Goal: Navigation & Orientation: Find specific page/section

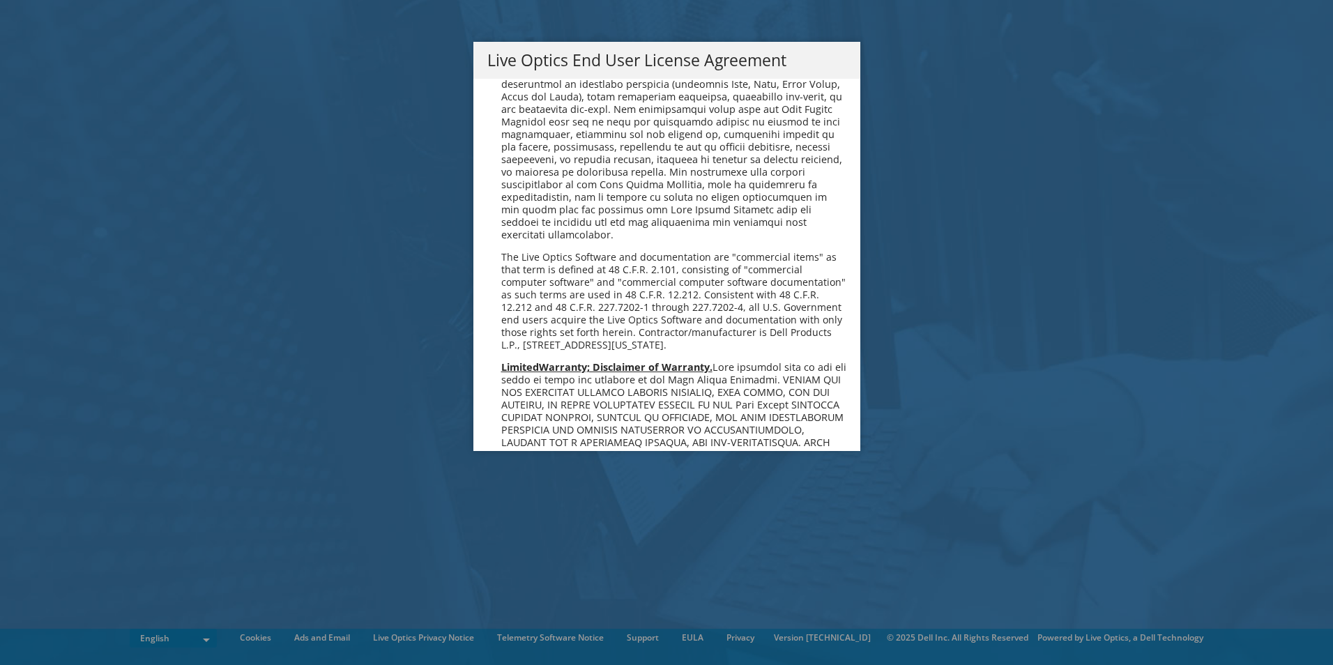
scroll to position [5271, 0]
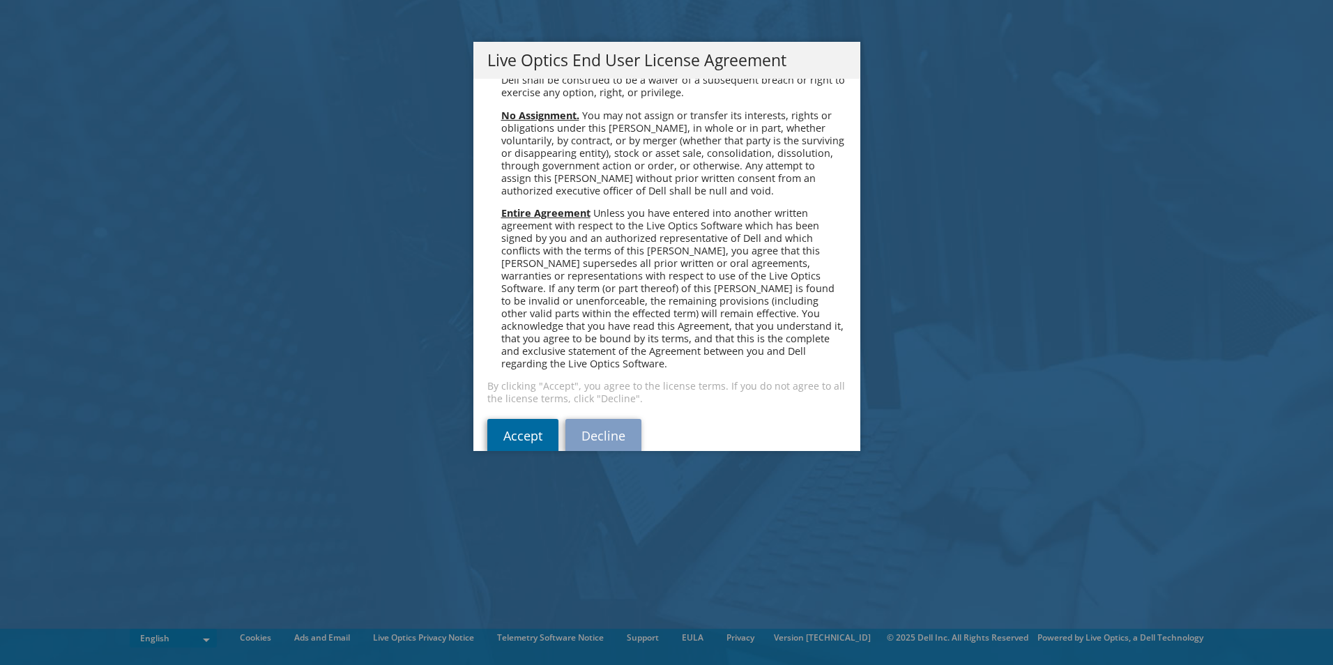
click at [535, 419] on link "Accept" at bounding box center [522, 435] width 71 height 33
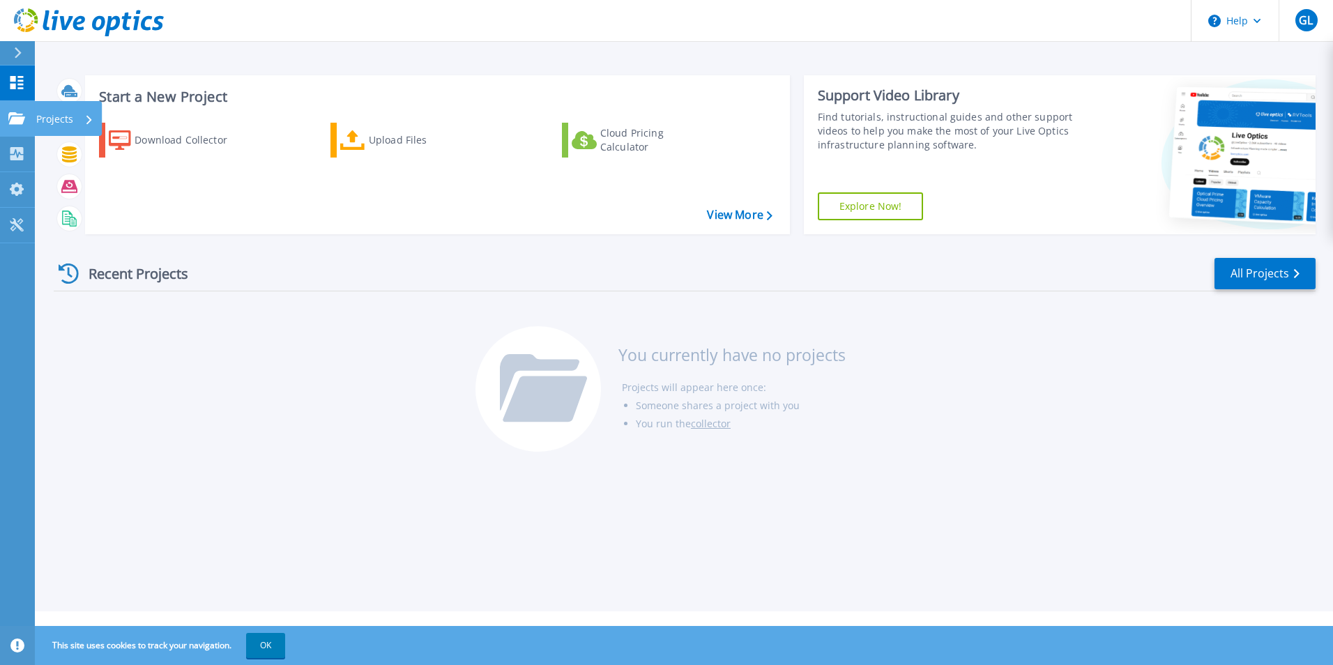
click at [74, 120] on div "Projects" at bounding box center [64, 119] width 57 height 36
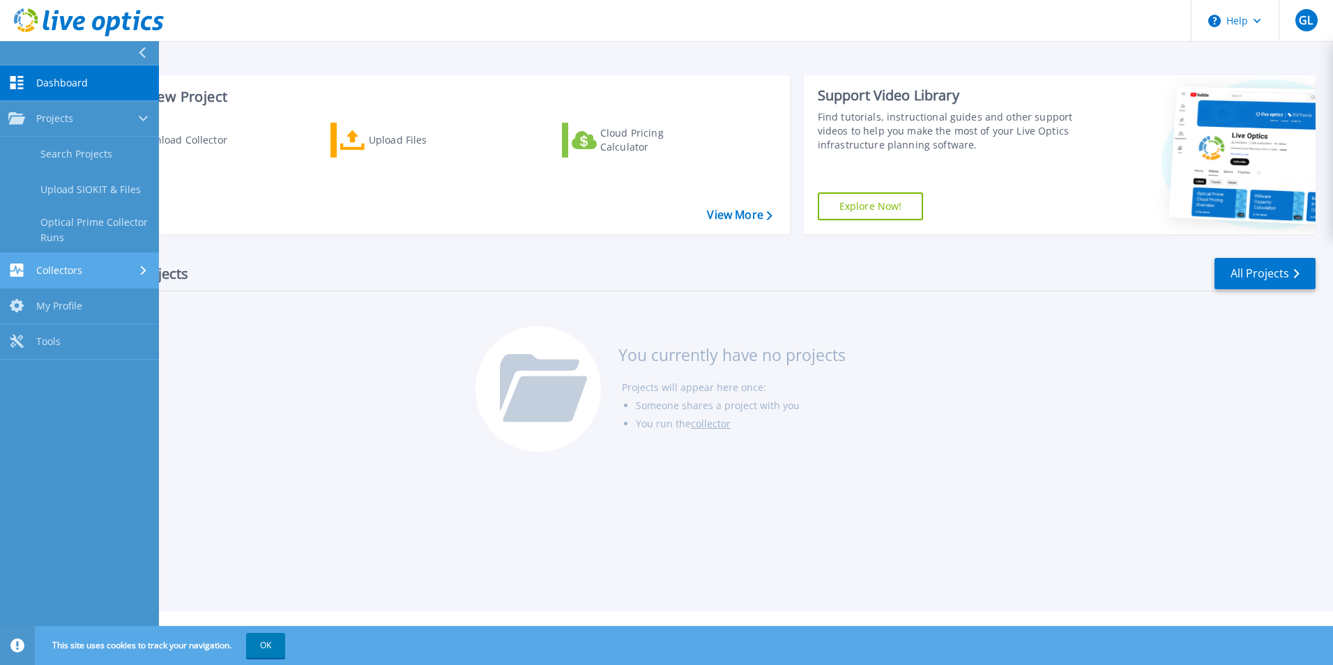
click at [130, 272] on div "Collectors" at bounding box center [79, 270] width 142 height 13
click at [105, 289] on link "Tools Tools" at bounding box center [79, 298] width 159 height 36
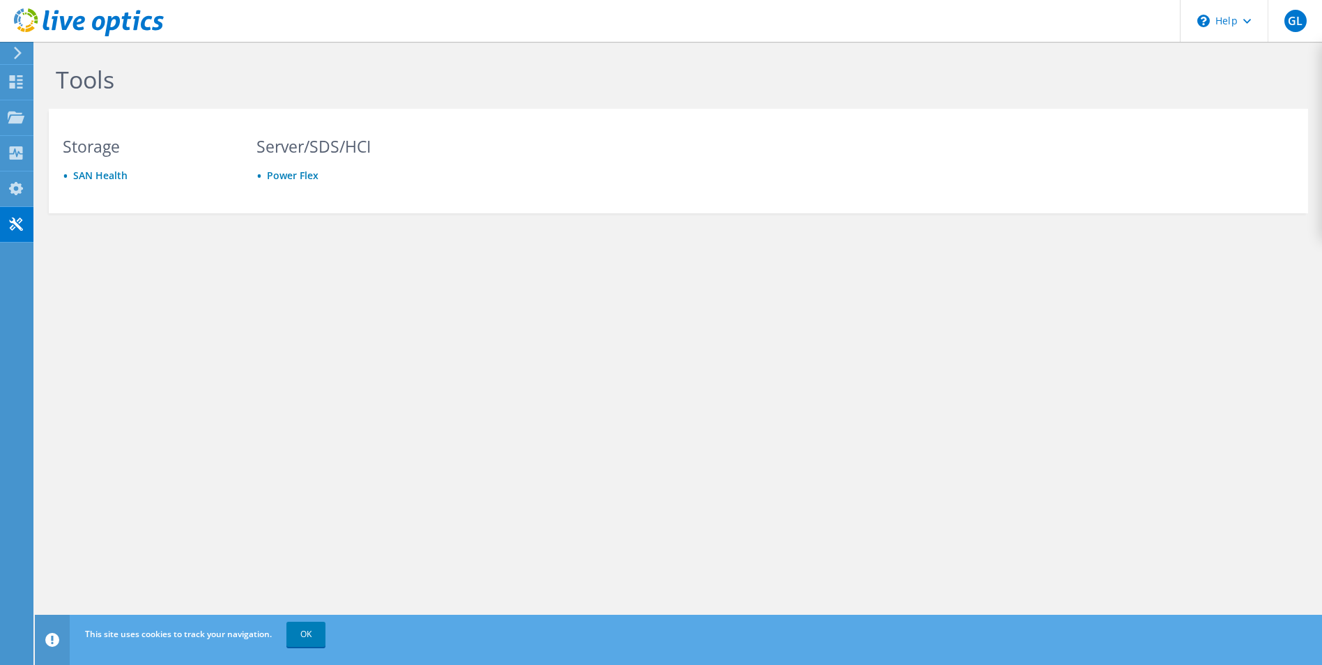
click at [22, 48] on icon at bounding box center [18, 53] width 10 height 13
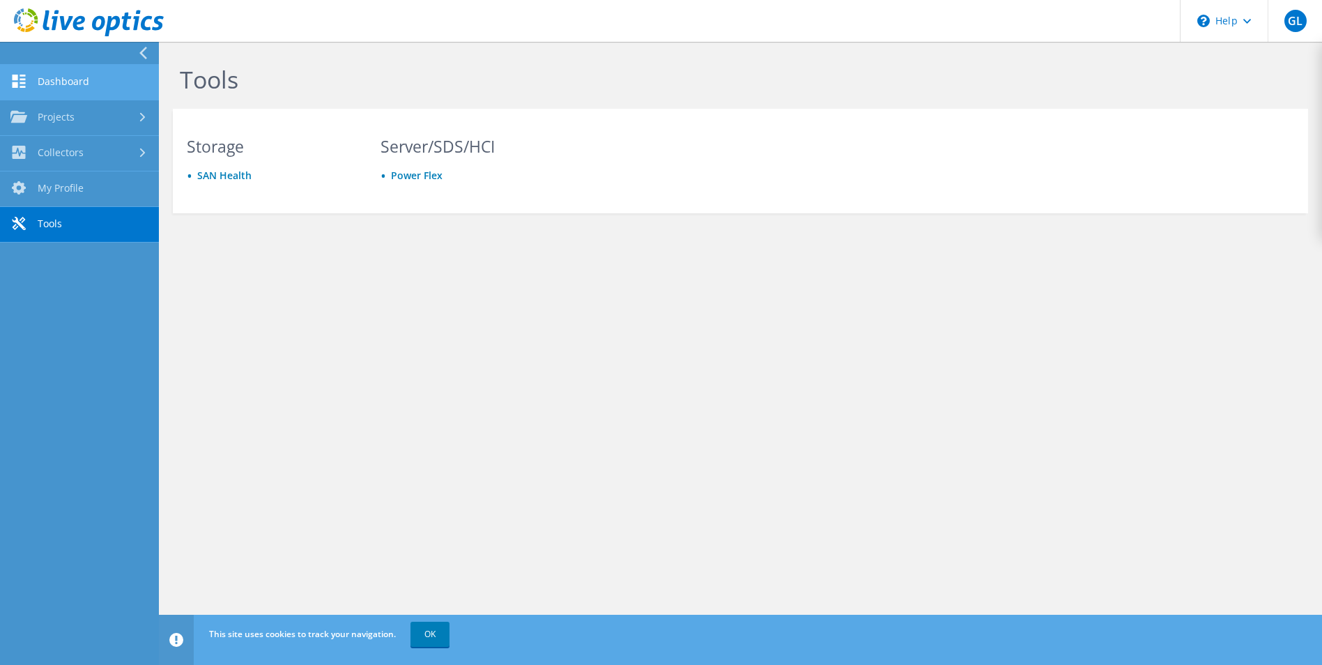
click at [76, 80] on link "Dashboard" at bounding box center [79, 83] width 159 height 36
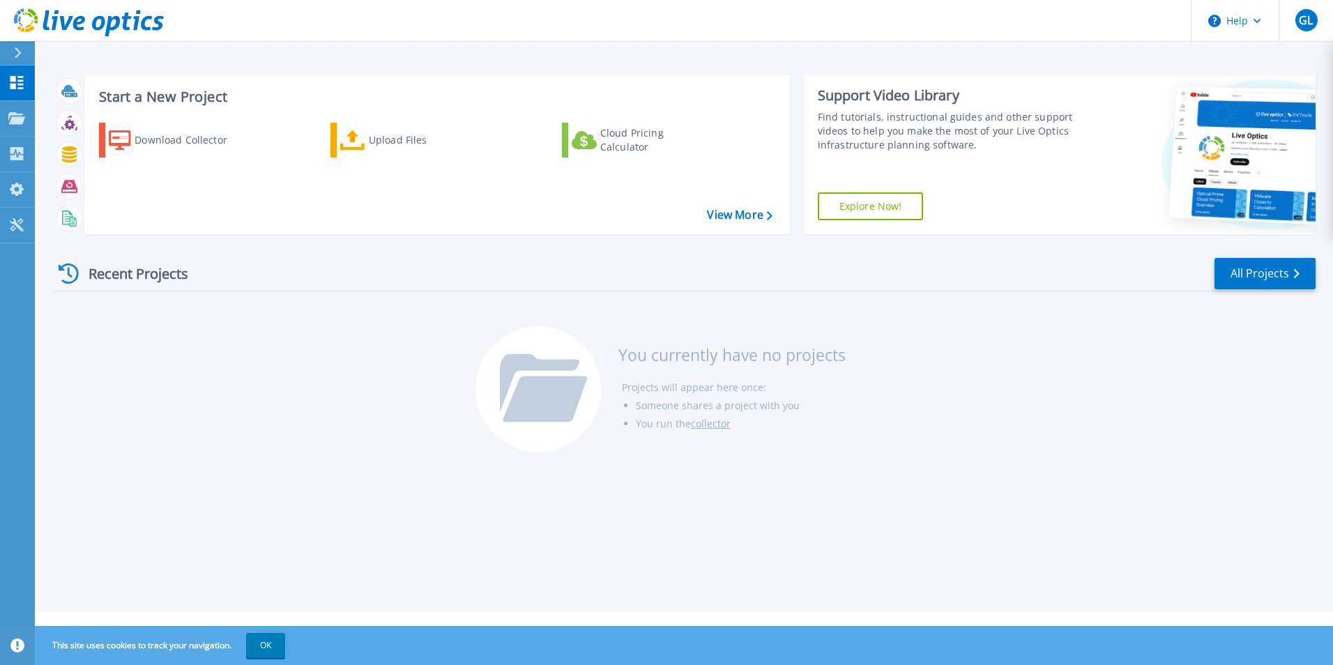
click at [902, 206] on link "Explore Now!" at bounding box center [871, 206] width 106 height 28
